Goal: Information Seeking & Learning: Learn about a topic

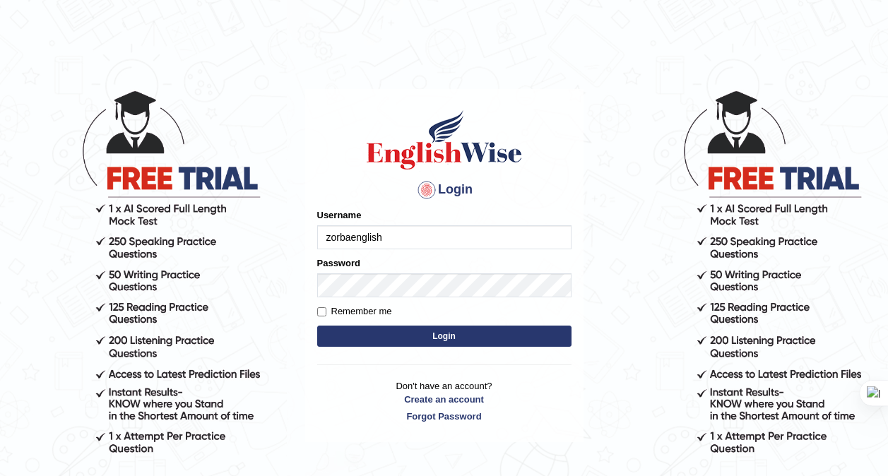
click at [493, 327] on button "Login" at bounding box center [444, 335] width 254 height 21
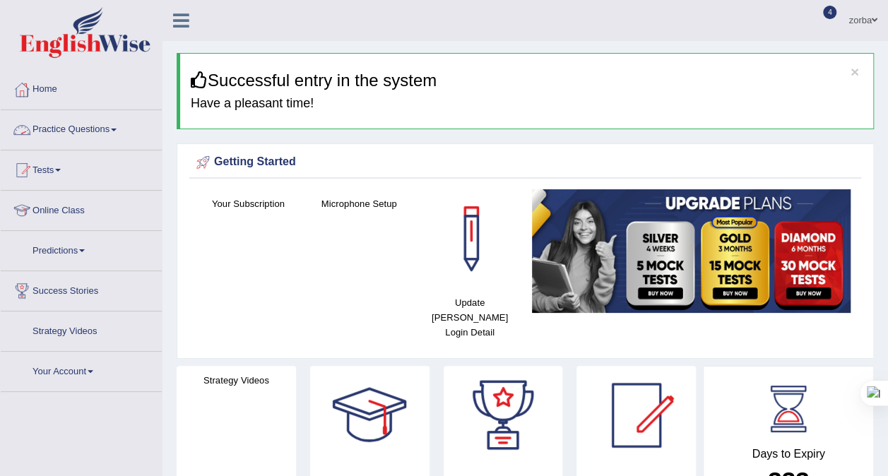
drag, startPoint x: 65, startPoint y: 126, endPoint x: 130, endPoint y: 129, distance: 65.0
click at [65, 126] on link "Practice Questions" at bounding box center [81, 127] width 161 height 35
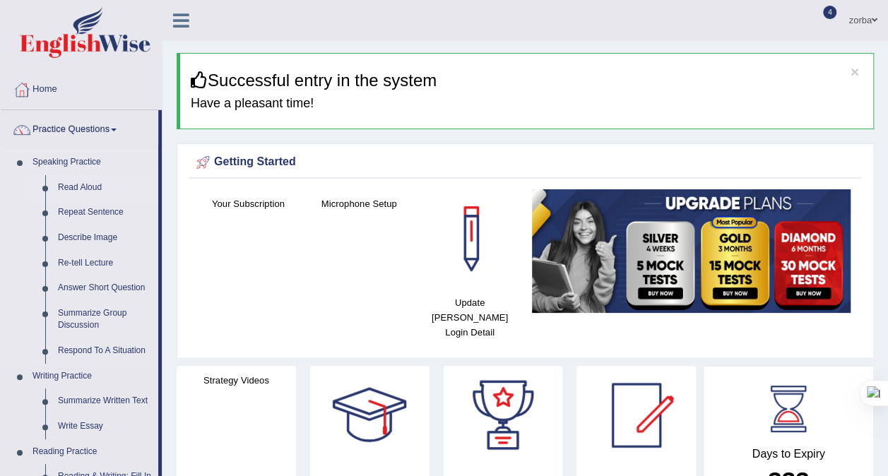
click at [80, 185] on link "Read Aloud" at bounding box center [105, 187] width 107 height 25
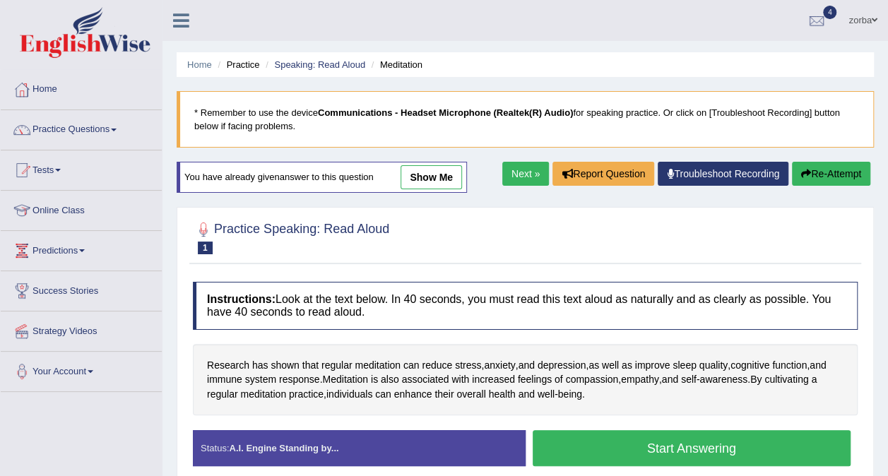
click at [761, 221] on div at bounding box center [525, 236] width 664 height 43
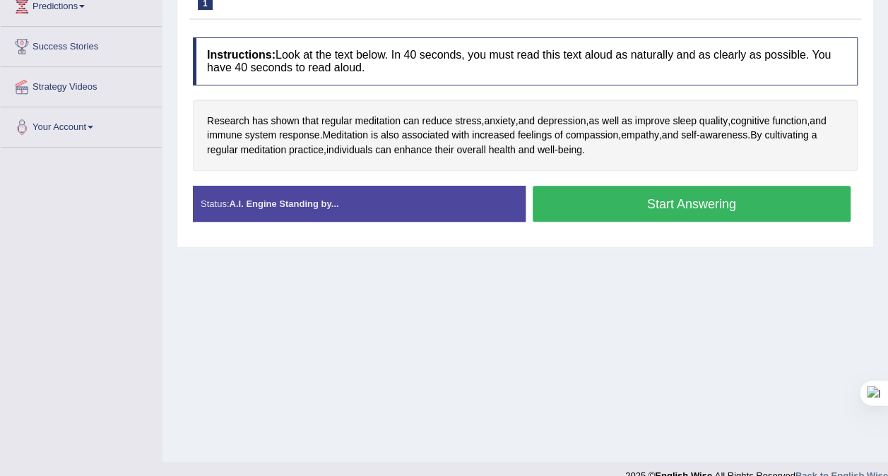
scroll to position [265, 0]
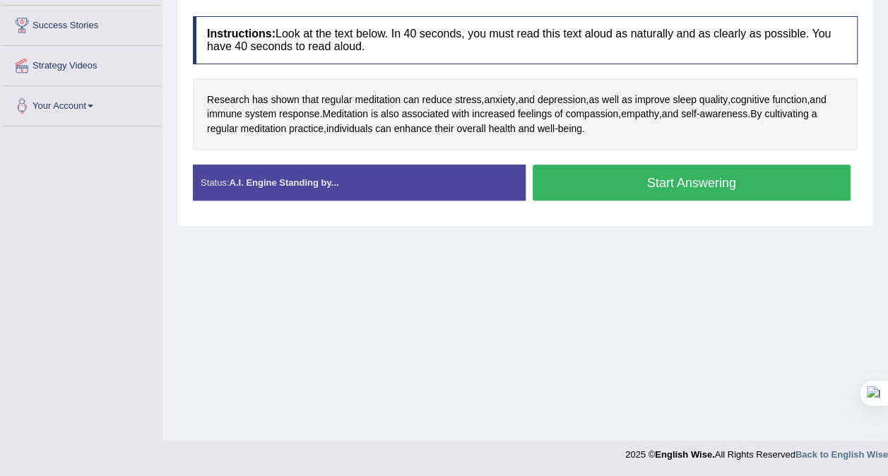
click at [719, 186] on button "Start Answering" at bounding box center [691, 183] width 318 height 36
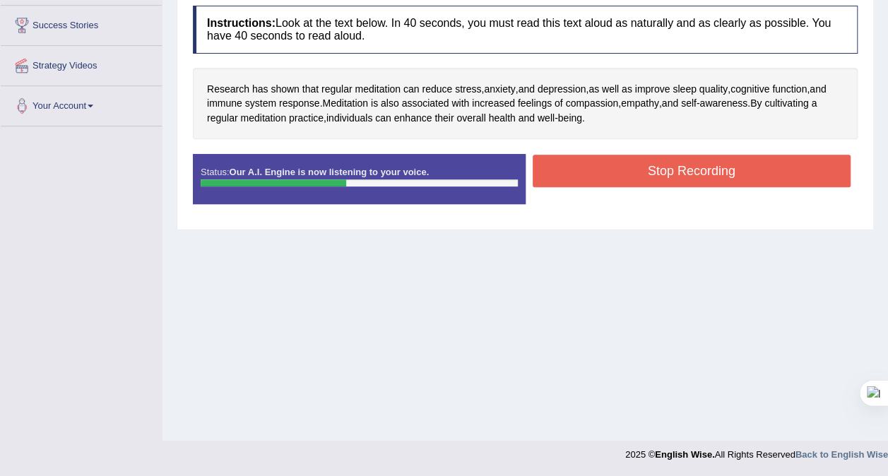
click at [692, 177] on button "Stop Recording" at bounding box center [691, 171] width 318 height 32
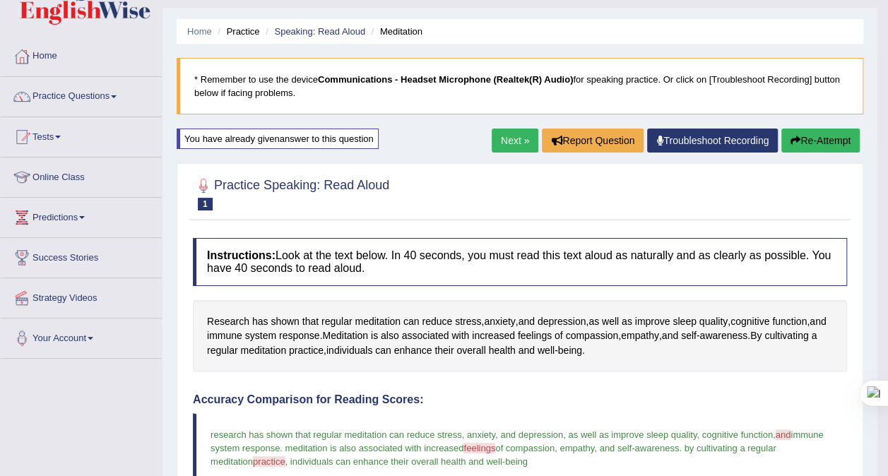
scroll to position [11, 0]
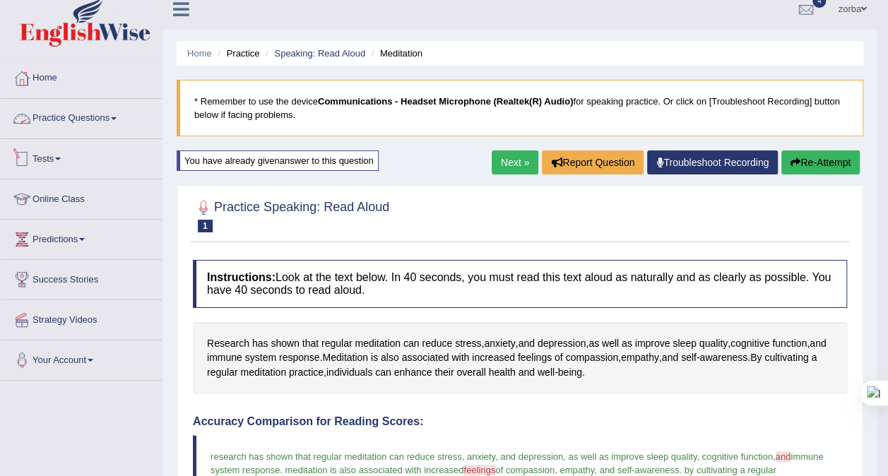
click at [109, 117] on link "Practice Questions" at bounding box center [81, 116] width 161 height 35
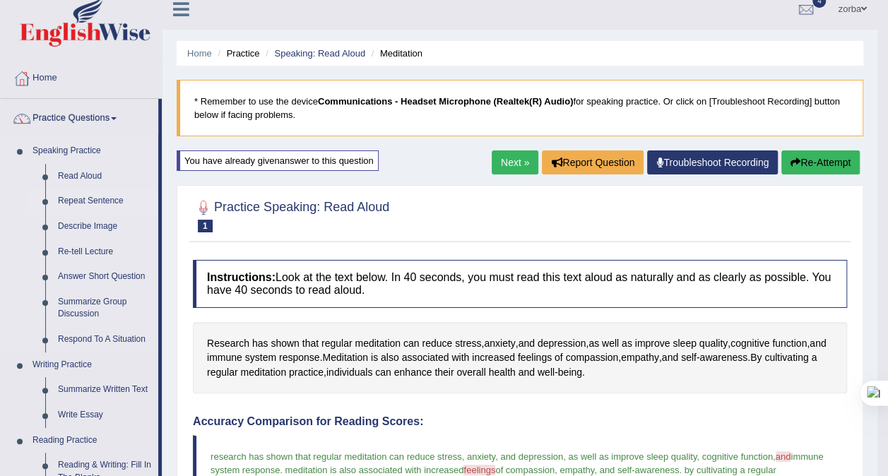
click at [95, 202] on link "Repeat Sentence" at bounding box center [105, 201] width 107 height 25
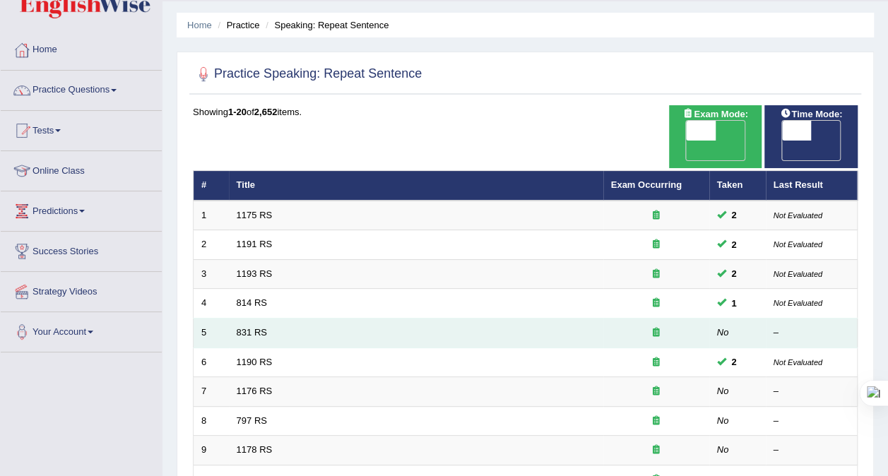
scroll to position [71, 0]
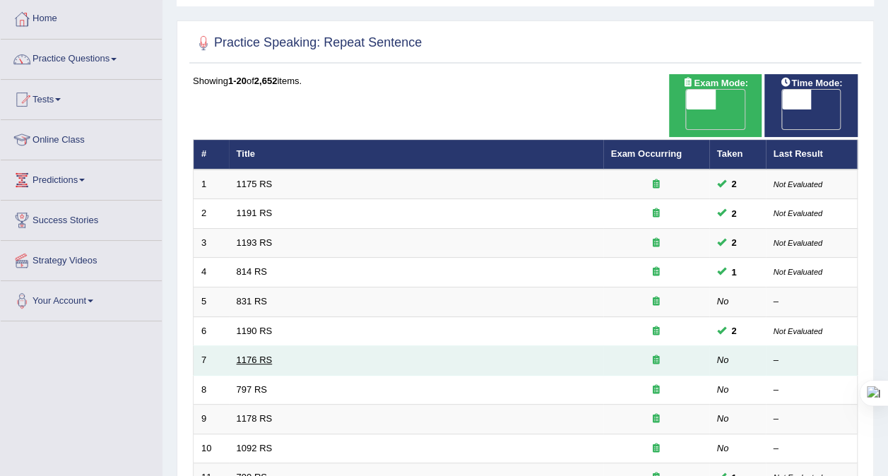
click at [261, 354] on link "1176 RS" at bounding box center [255, 359] width 36 height 11
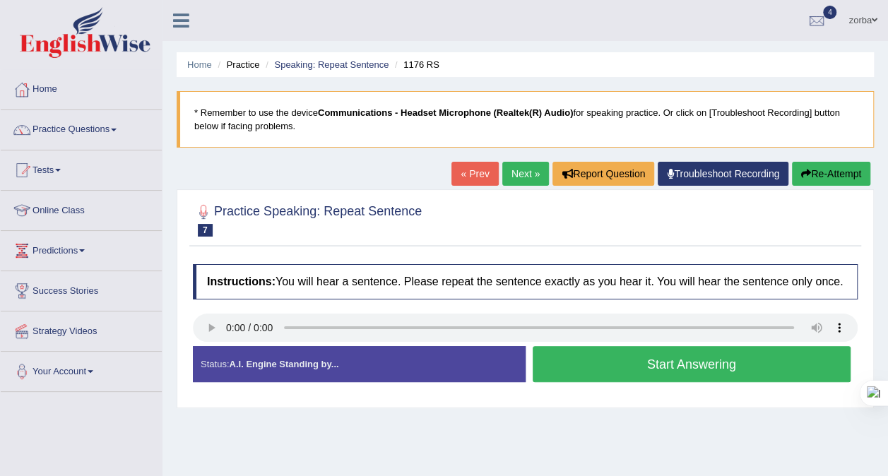
click at [623, 359] on button "Start Answering" at bounding box center [691, 364] width 318 height 36
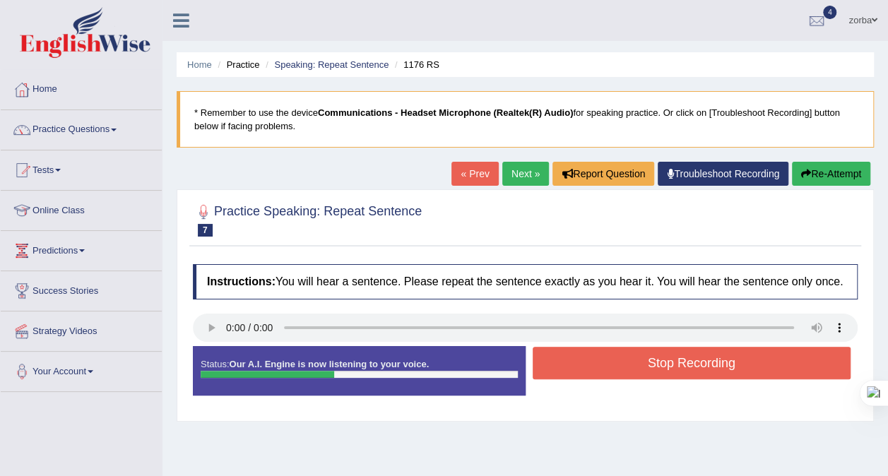
click at [733, 360] on button "Stop Recording" at bounding box center [691, 363] width 318 height 32
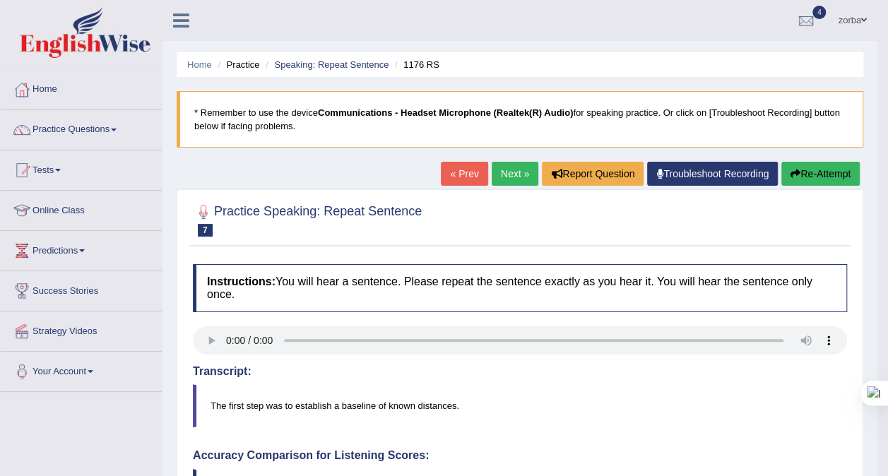
click at [503, 172] on link "Next »" at bounding box center [514, 174] width 47 height 24
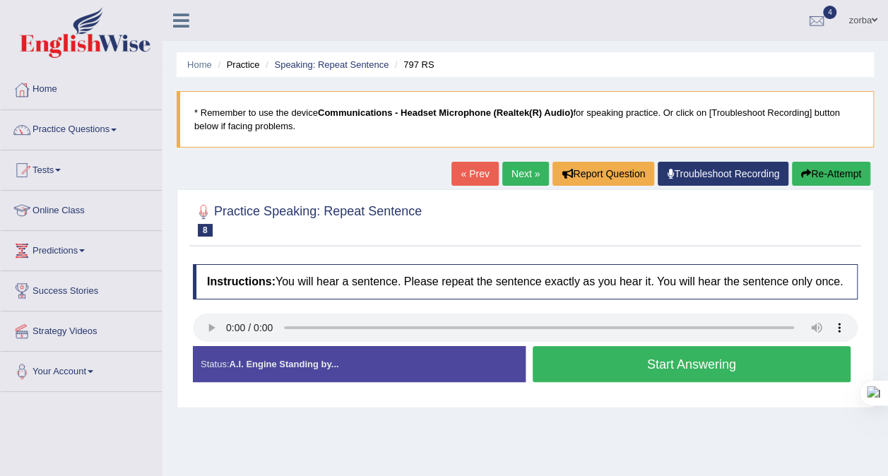
click at [730, 358] on button "Start Answering" at bounding box center [691, 364] width 318 height 36
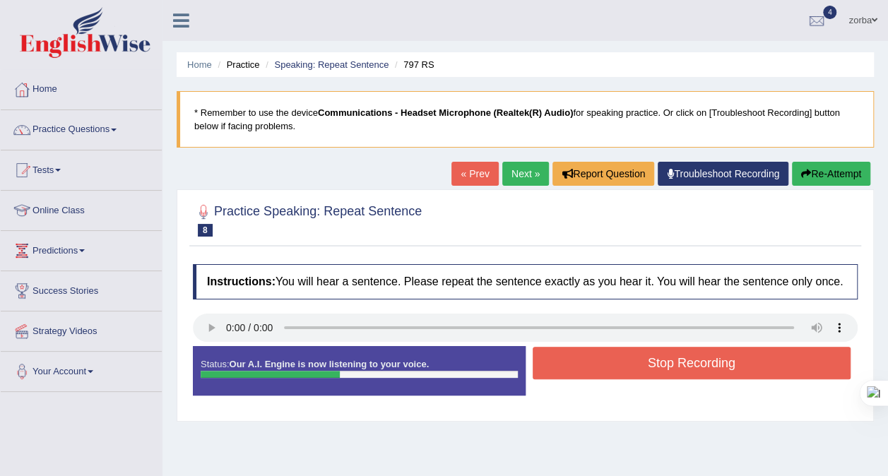
click at [739, 361] on button "Stop Recording" at bounding box center [691, 363] width 318 height 32
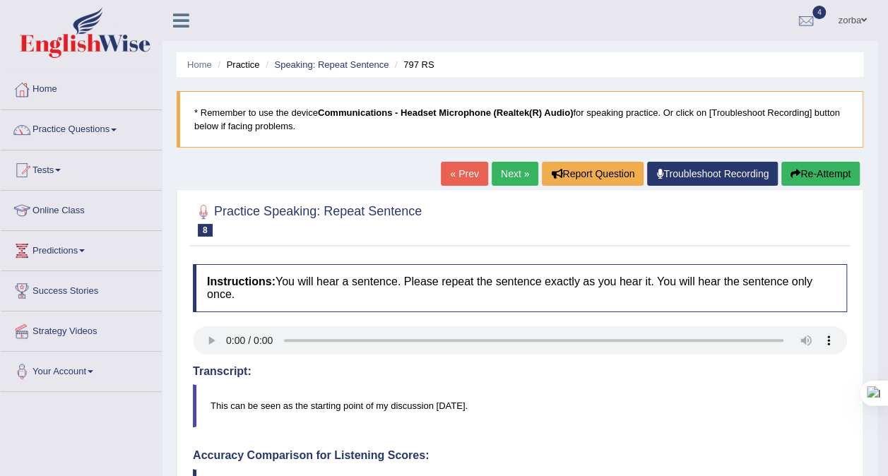
click at [848, 171] on button "Re-Attempt" at bounding box center [820, 174] width 78 height 24
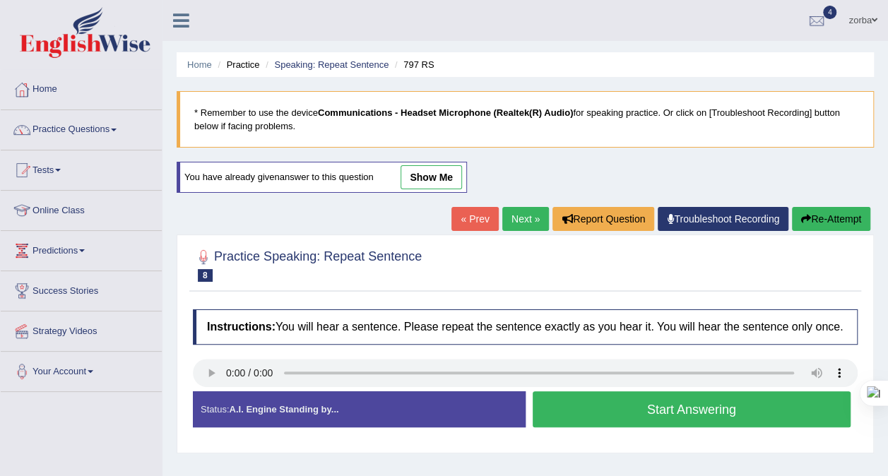
click at [707, 402] on button "Start Answering" at bounding box center [691, 409] width 318 height 36
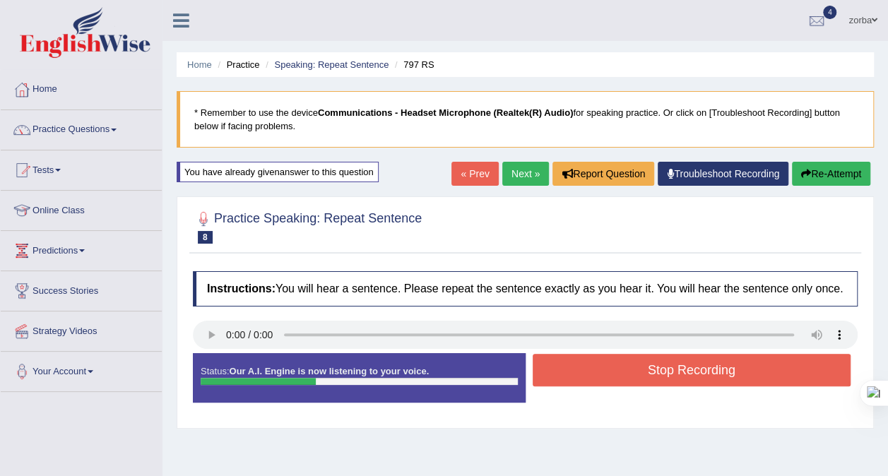
click at [730, 374] on button "Stop Recording" at bounding box center [691, 370] width 318 height 32
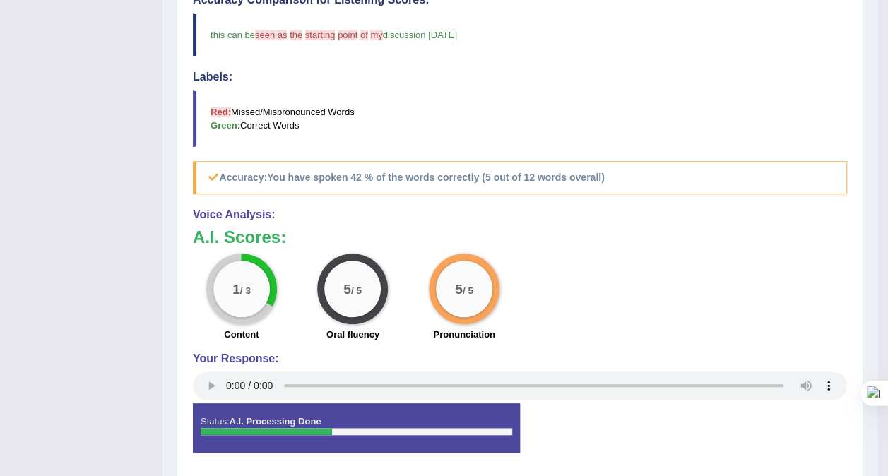
scroll to position [424, 0]
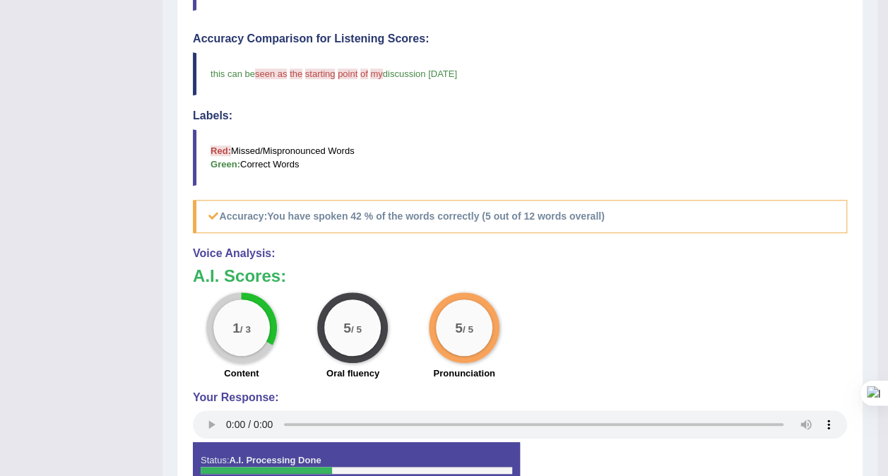
drag, startPoint x: 634, startPoint y: 244, endPoint x: 634, endPoint y: 268, distance: 24.0
click at [635, 247] on div "Voice Analysis: A.I. Scores: 1 / 3 Content 5 / 5 Oral fluency 5 / 5 Pronunciati…" at bounding box center [520, 344] width 654 height 195
drag, startPoint x: 676, startPoint y: 106, endPoint x: 640, endPoint y: 136, distance: 46.6
click at [676, 109] on h4 "Labels:" at bounding box center [520, 115] width 654 height 13
click at [664, 129] on blockquote "Red: Missed/Mispronounced Words Green: Correct Words" at bounding box center [520, 157] width 654 height 56
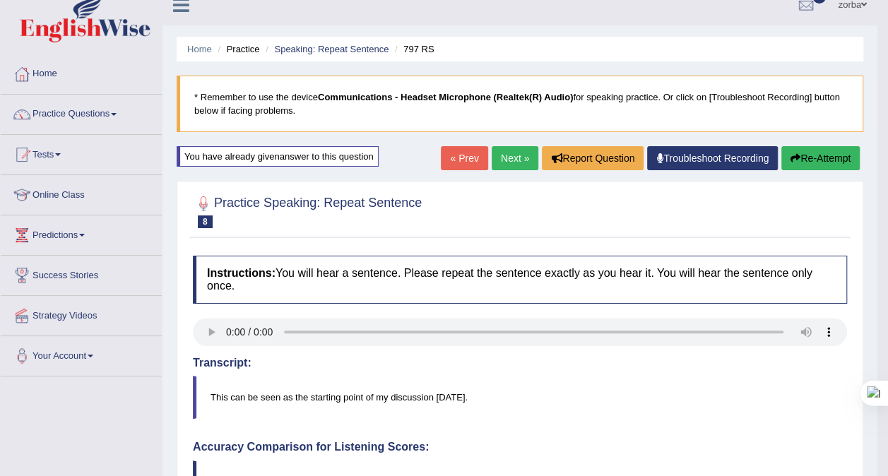
scroll to position [0, 0]
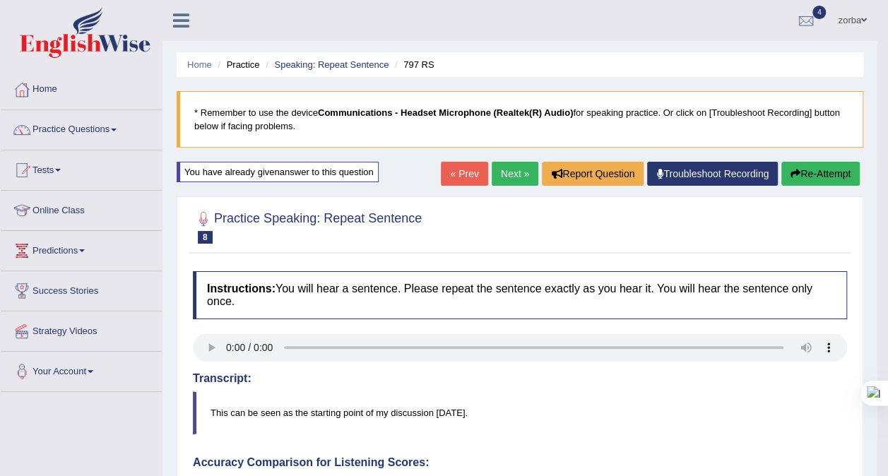
click at [513, 174] on link "Next »" at bounding box center [514, 174] width 47 height 24
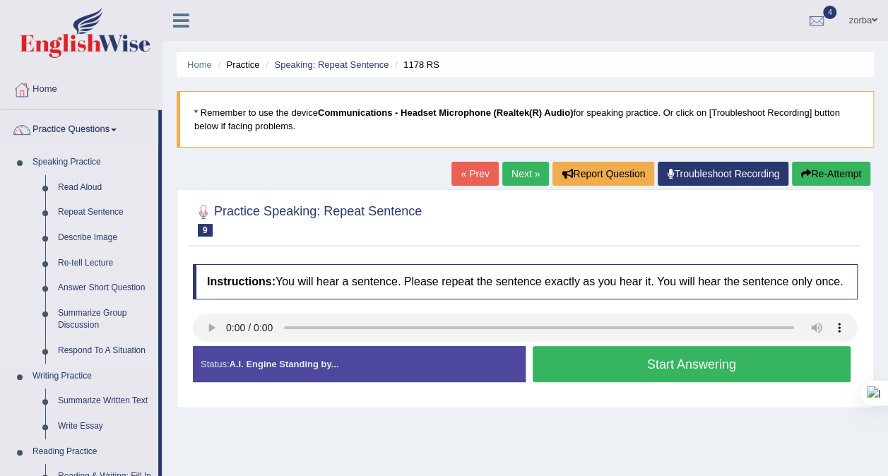
click at [109, 236] on link "Describe Image" at bounding box center [105, 237] width 107 height 25
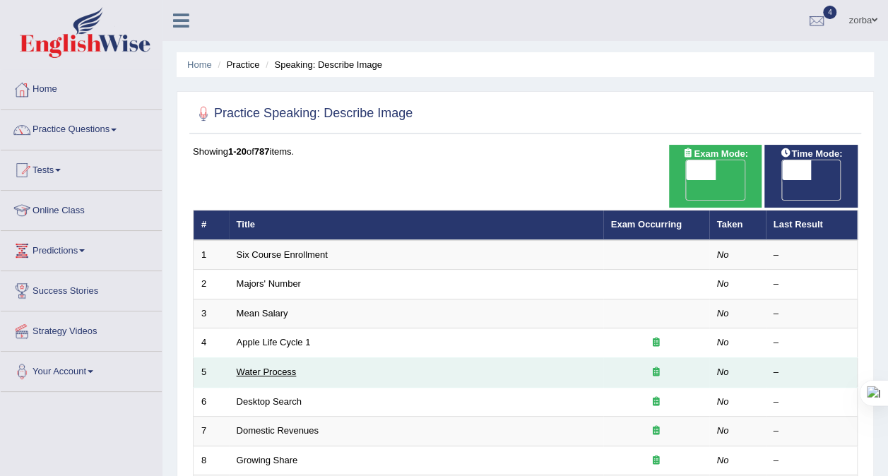
click at [261, 366] on link "Water Process" at bounding box center [267, 371] width 60 height 11
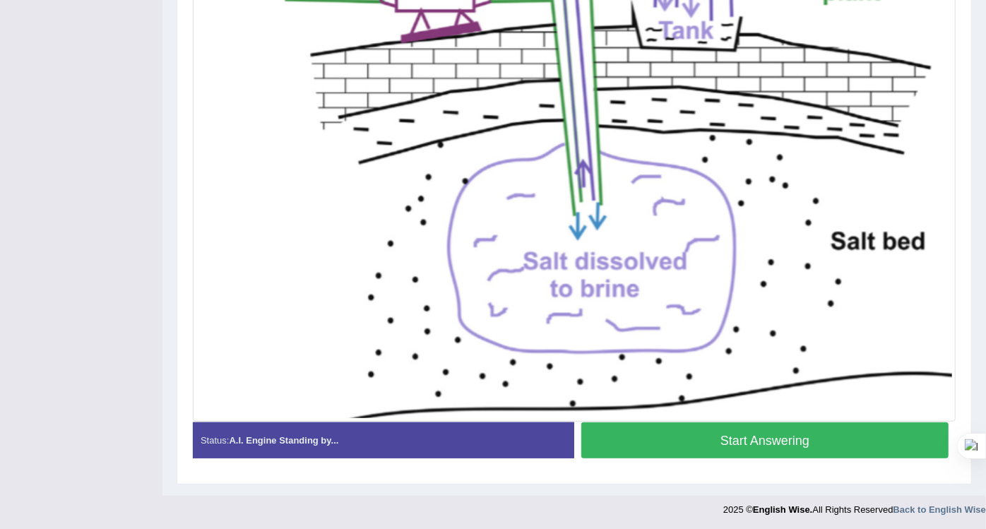
scroll to position [407, 0]
